Goal: Task Accomplishment & Management: Complete application form

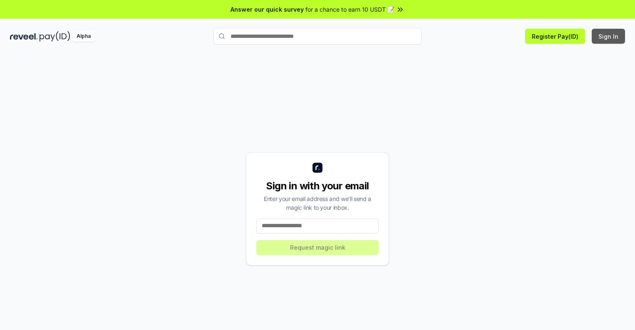
click at [609, 36] on button "Sign In" at bounding box center [608, 36] width 33 height 15
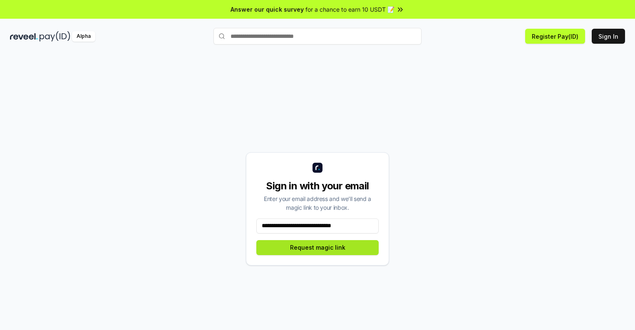
type input "**********"
click at [318, 247] on button "Request magic link" at bounding box center [318, 247] width 122 height 15
